Goal: Browse casually: Explore the website without a specific task or goal

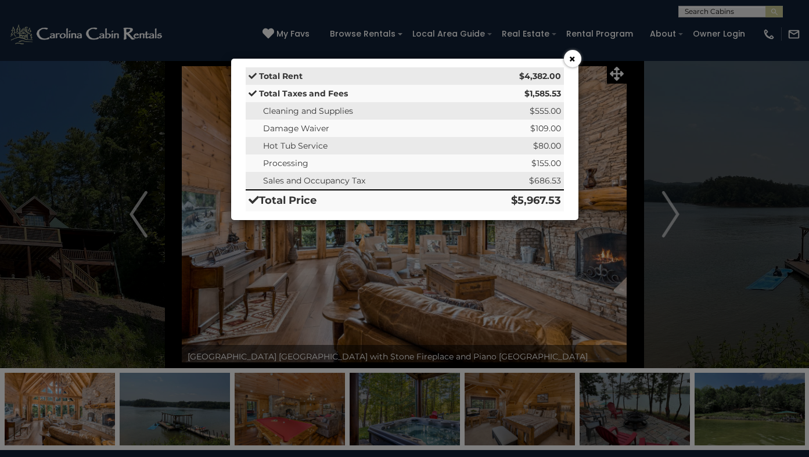
scroll to position [845, 0]
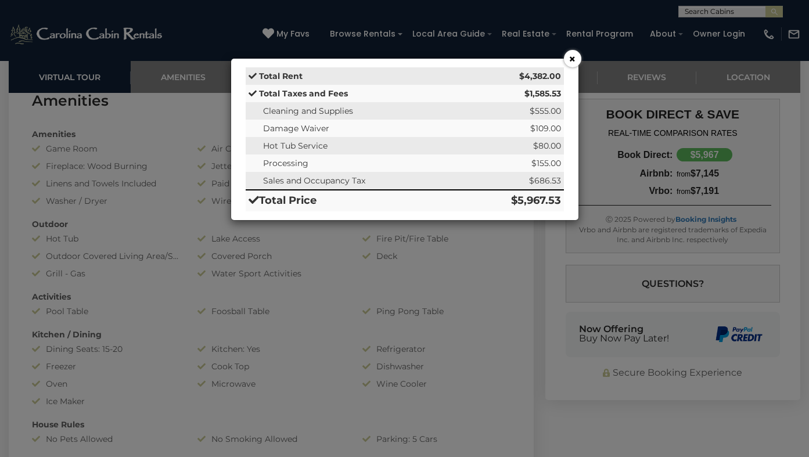
click at [572, 58] on button "×" at bounding box center [572, 58] width 17 height 17
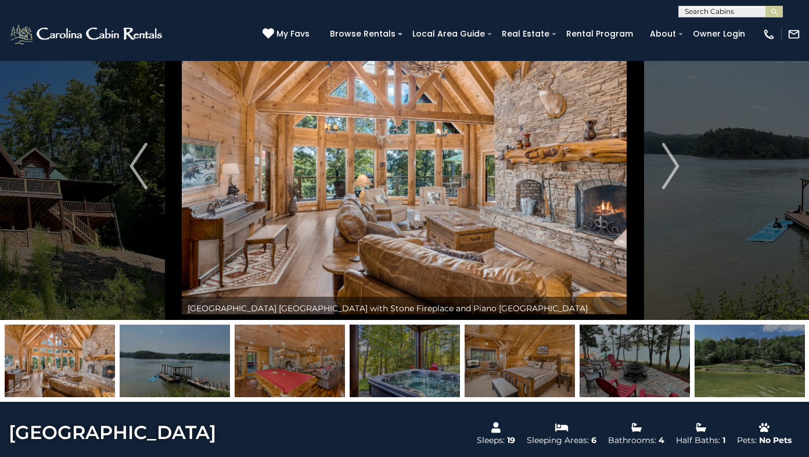
scroll to position [33, 0]
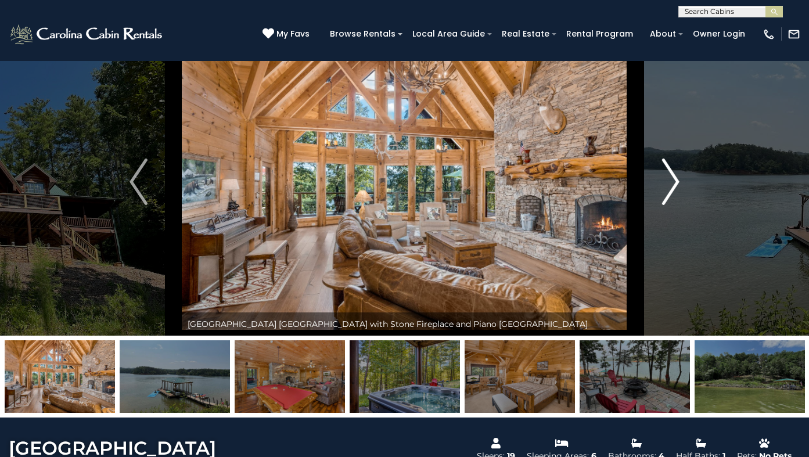
click at [674, 181] on img "Next" at bounding box center [670, 182] width 17 height 46
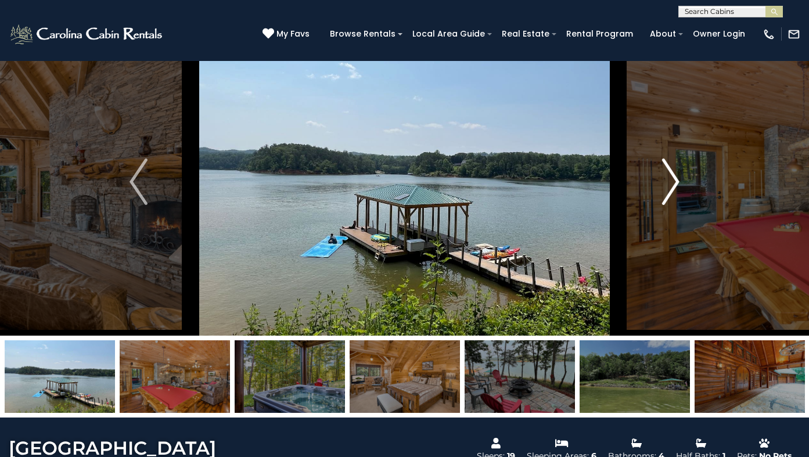
click at [673, 182] on img "Next" at bounding box center [670, 182] width 17 height 46
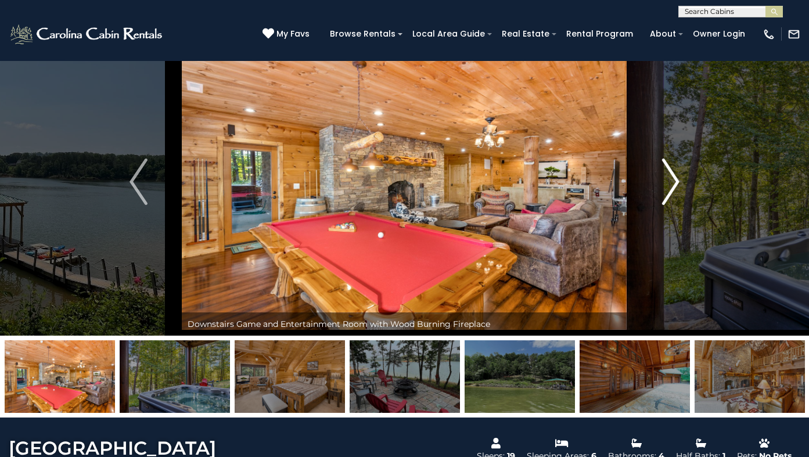
click at [673, 182] on img "Next" at bounding box center [670, 182] width 17 height 46
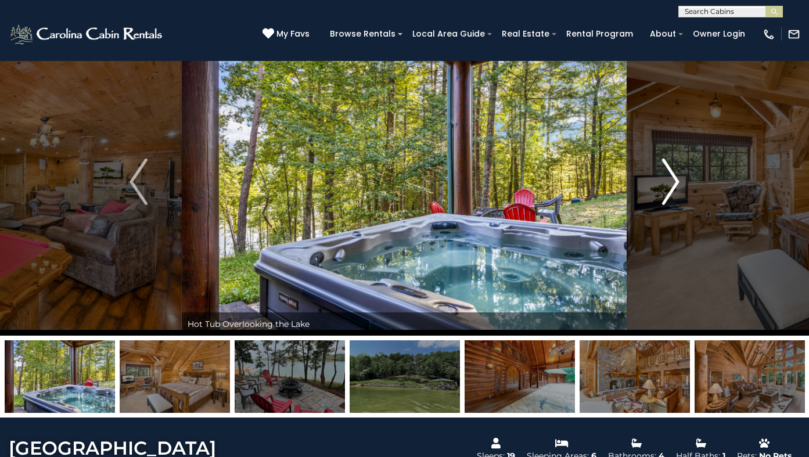
click at [673, 182] on img "Next" at bounding box center [670, 182] width 17 height 46
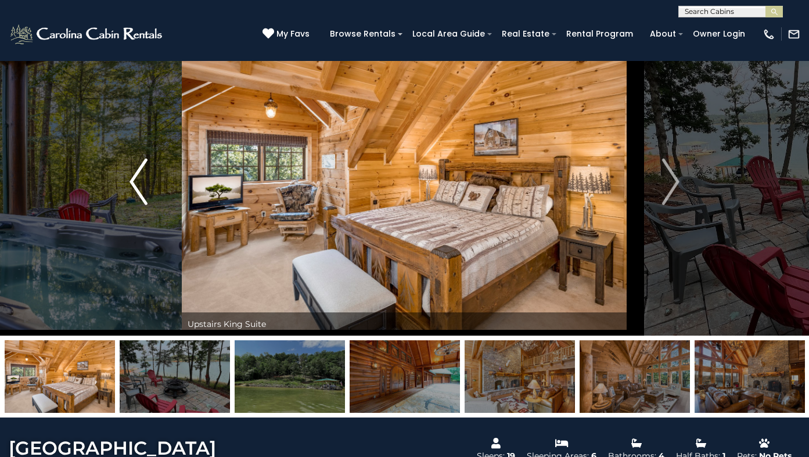
click at [137, 187] on img "Previous" at bounding box center [138, 182] width 17 height 46
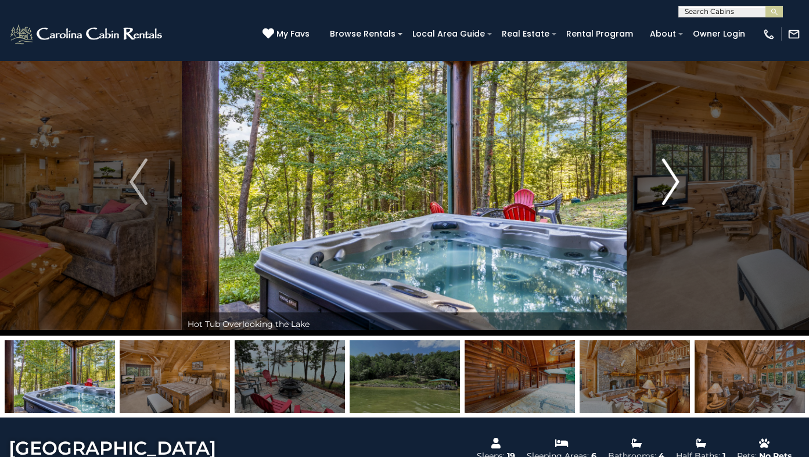
click at [675, 181] on img "Next" at bounding box center [670, 182] width 17 height 46
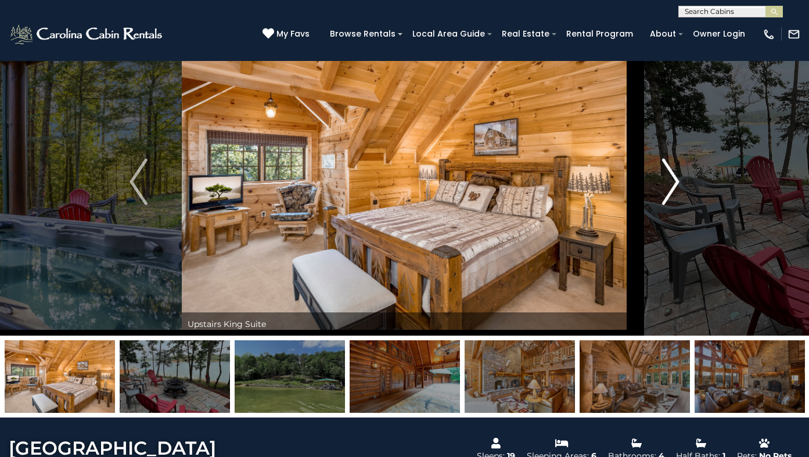
click at [672, 180] on img "Next" at bounding box center [670, 182] width 17 height 46
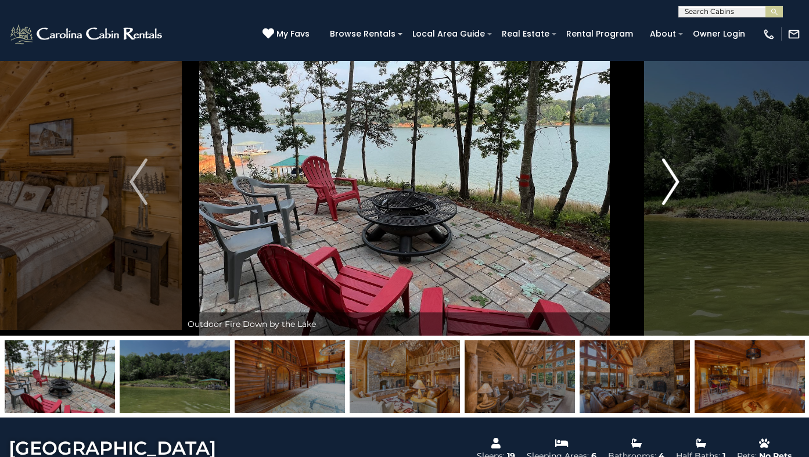
click at [672, 180] on img "Next" at bounding box center [670, 182] width 17 height 46
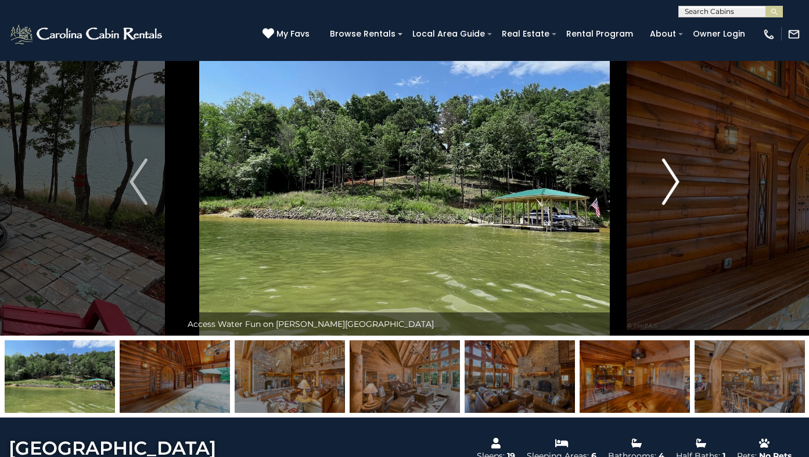
click at [672, 180] on img "Next" at bounding box center [670, 182] width 17 height 46
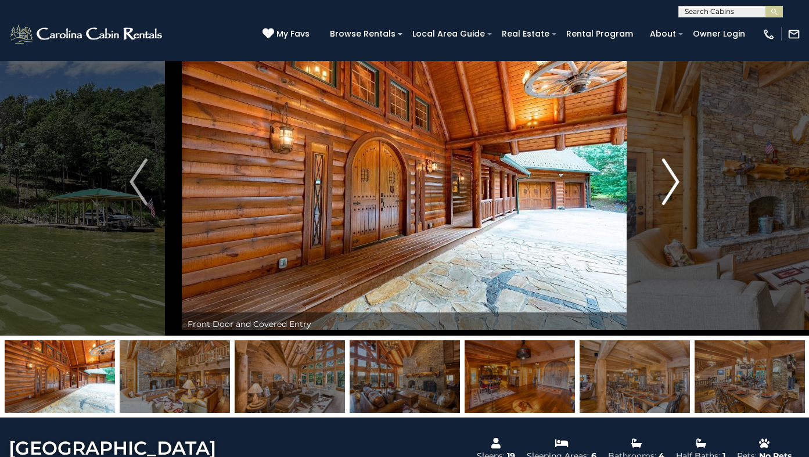
click at [674, 178] on img "Next" at bounding box center [670, 182] width 17 height 46
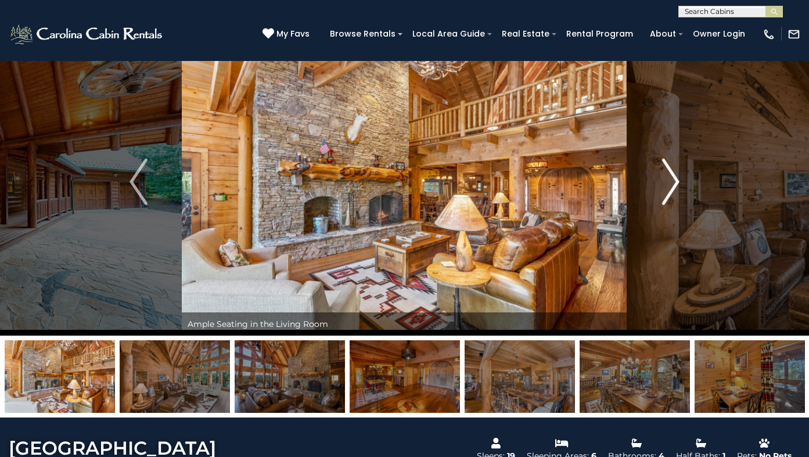
click at [673, 179] on img "Next" at bounding box center [670, 182] width 17 height 46
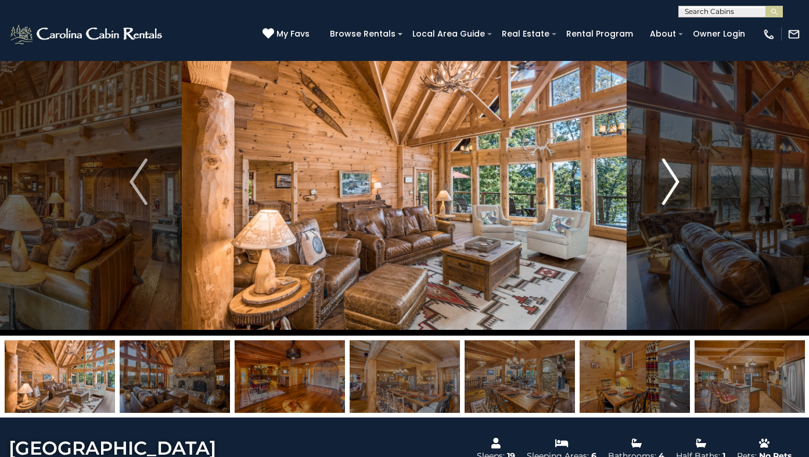
click at [673, 179] on img "Next" at bounding box center [670, 182] width 17 height 46
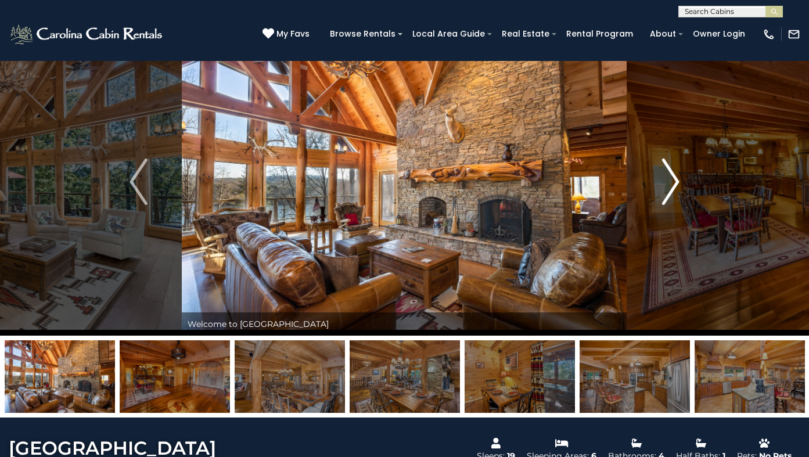
click at [673, 179] on img "Next" at bounding box center [670, 182] width 17 height 46
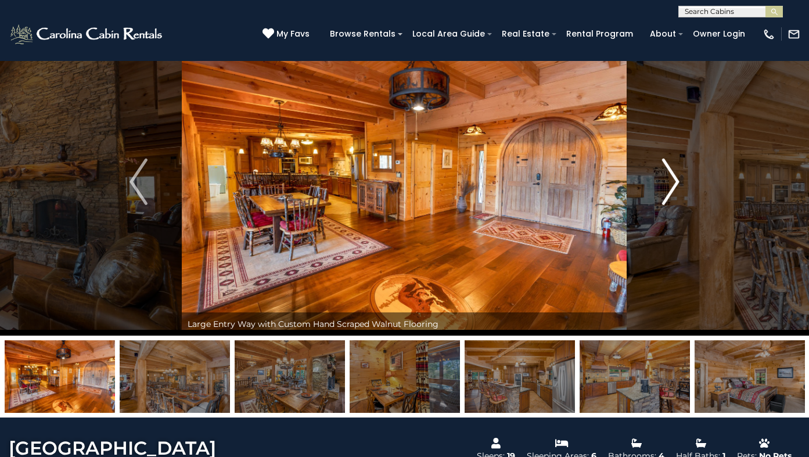
click at [671, 183] on img "Next" at bounding box center [670, 182] width 17 height 46
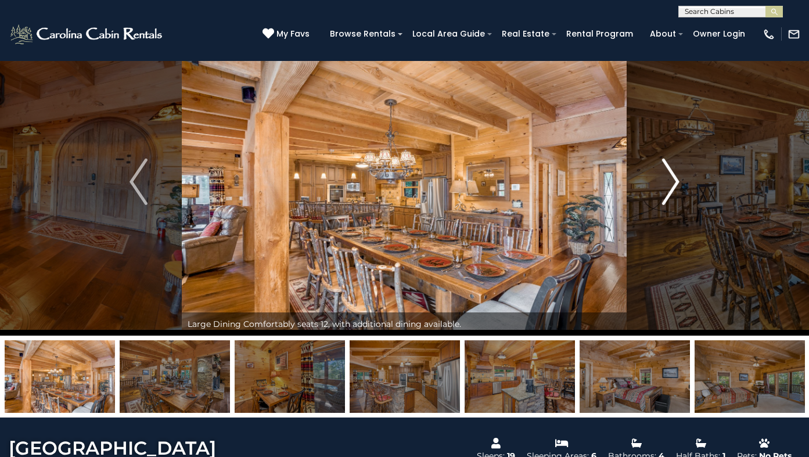
click at [678, 181] on img "Next" at bounding box center [670, 182] width 17 height 46
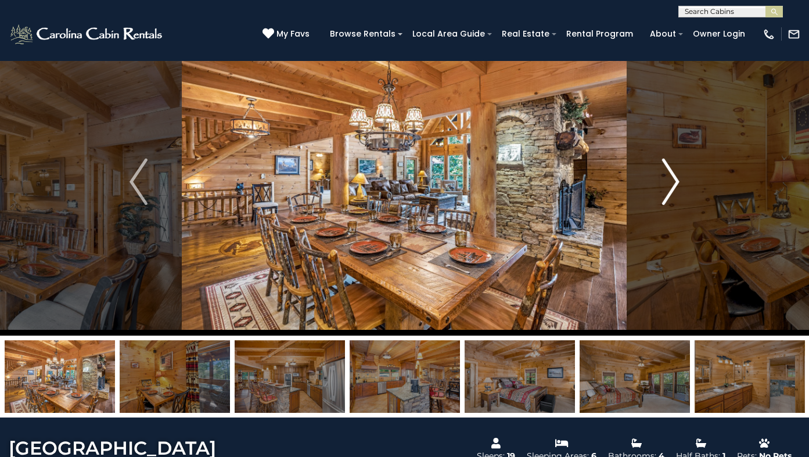
click at [676, 181] on img "Next" at bounding box center [670, 182] width 17 height 46
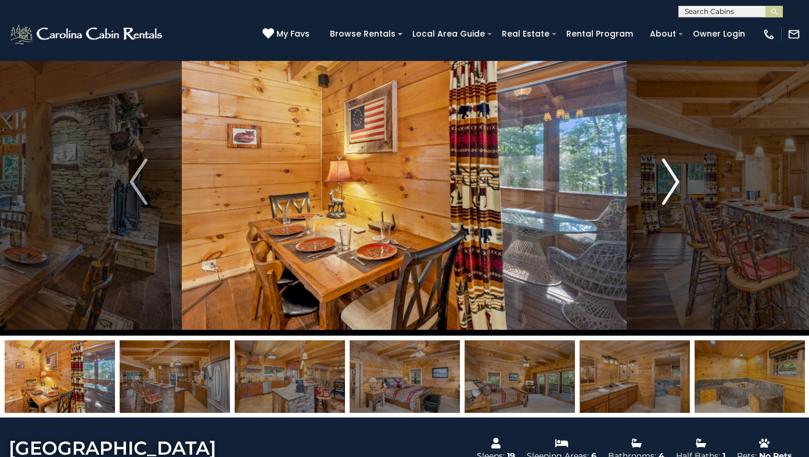
click at [675, 182] on img "Next" at bounding box center [670, 182] width 17 height 46
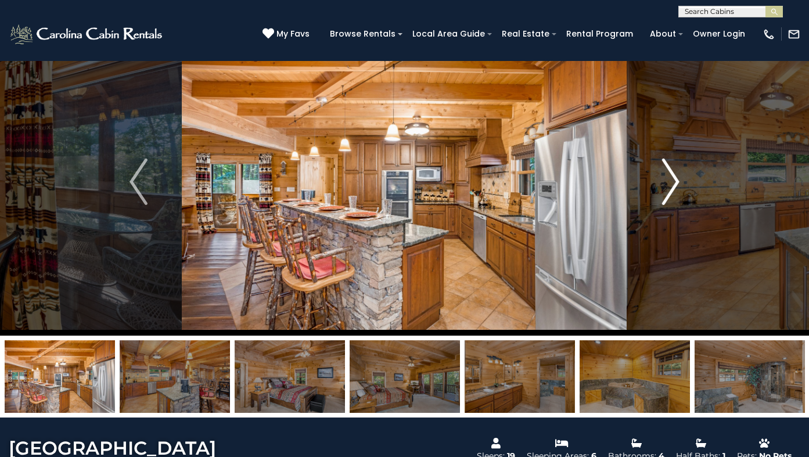
click at [675, 182] on img "Next" at bounding box center [670, 182] width 17 height 46
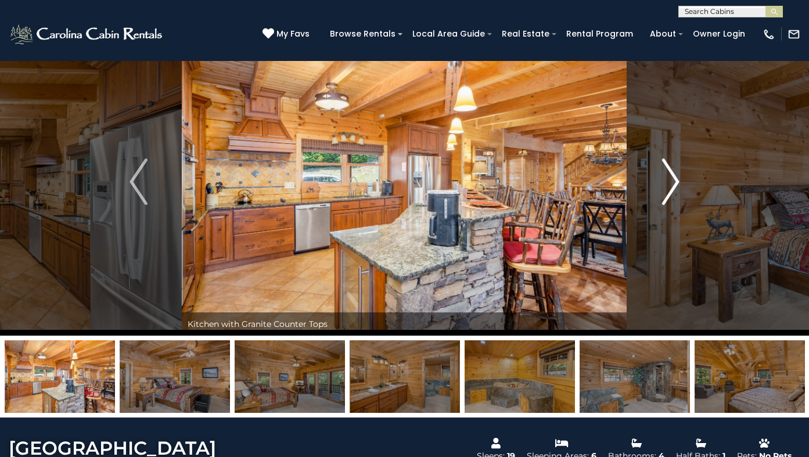
click at [675, 182] on img "Next" at bounding box center [670, 182] width 17 height 46
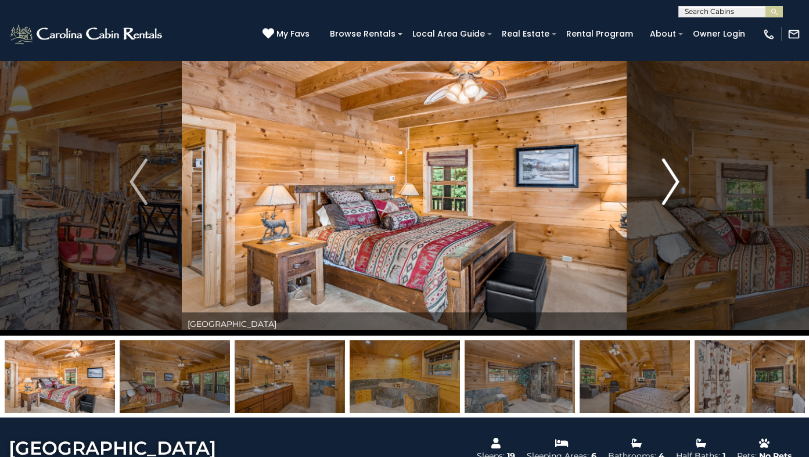
click at [675, 181] on img "Next" at bounding box center [670, 182] width 17 height 46
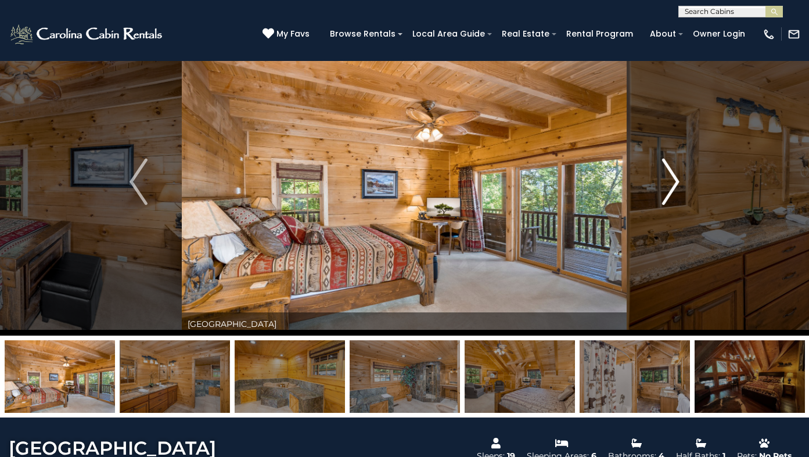
click at [675, 181] on img "Next" at bounding box center [670, 182] width 17 height 46
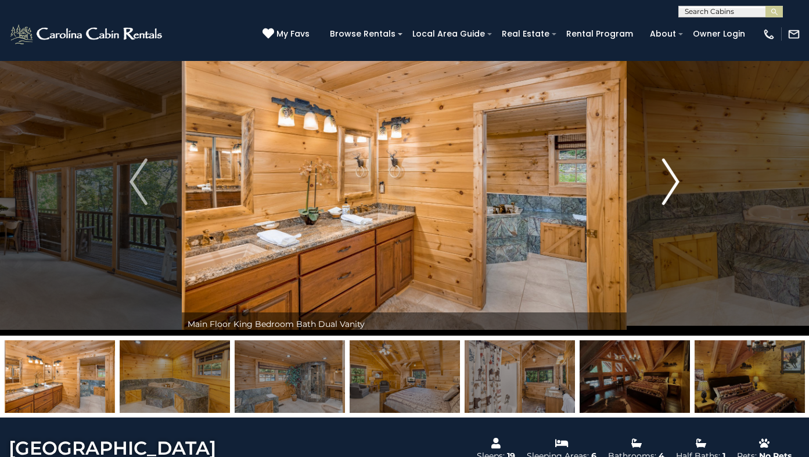
click at [673, 182] on img "Next" at bounding box center [670, 182] width 17 height 46
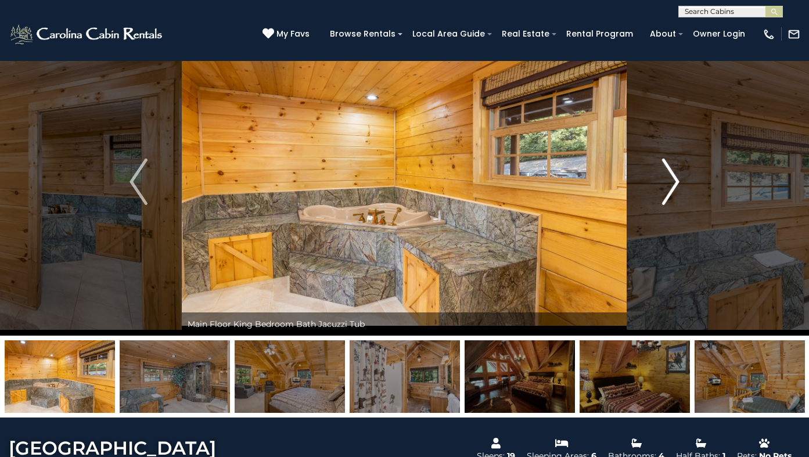
click at [673, 182] on img "Next" at bounding box center [670, 182] width 17 height 46
